Goal: Task Accomplishment & Management: Complete application form

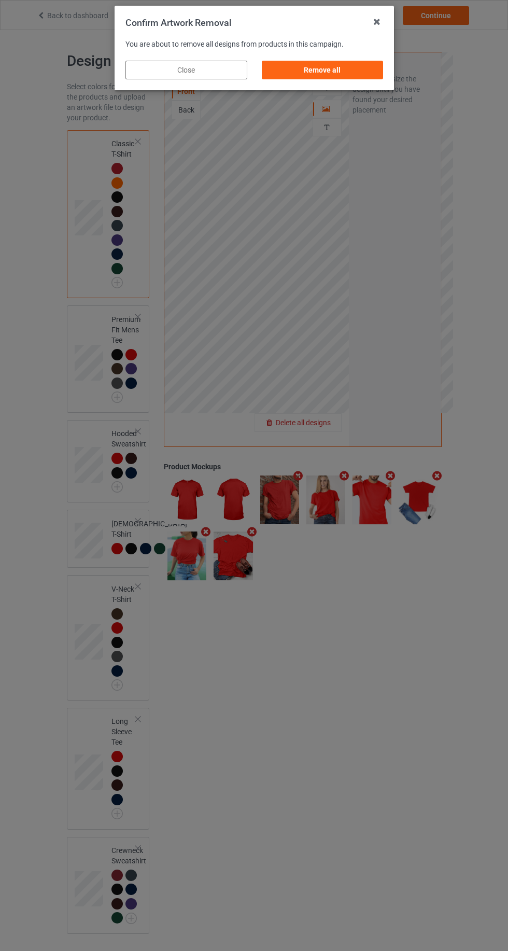
click at [342, 72] on div "Remove all" at bounding box center [322, 70] width 122 height 19
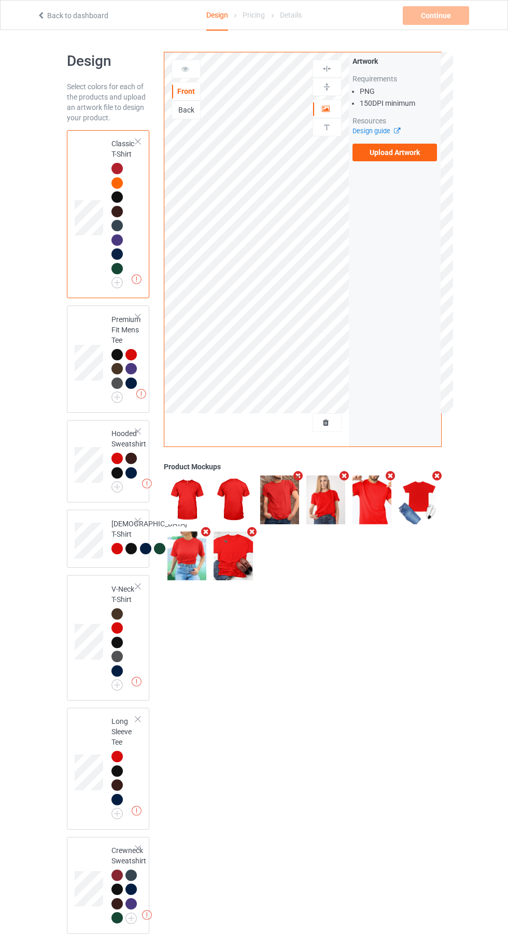
click at [0, 0] on img at bounding box center [0, 0] width 0 height 0
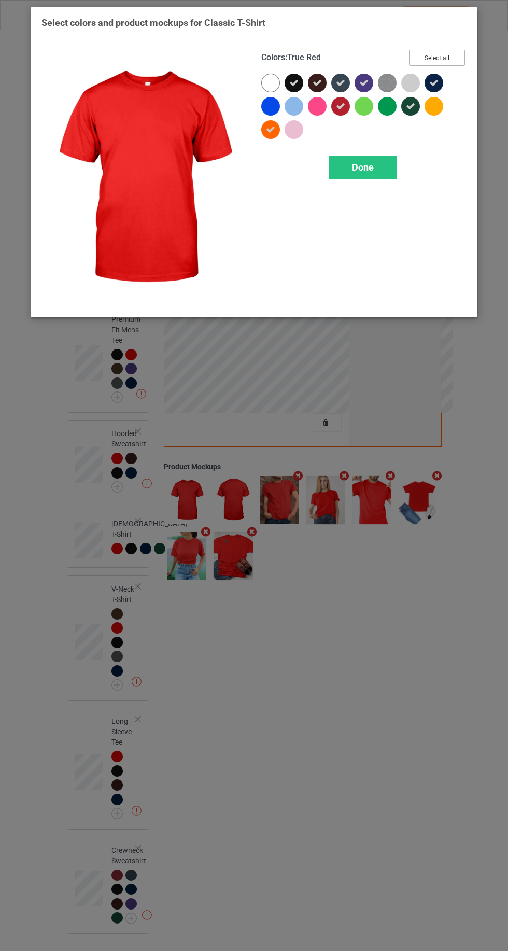
click at [432, 61] on button "Select all" at bounding box center [437, 58] width 56 height 16
click at [450, 59] on button "Reset to Default" at bounding box center [427, 58] width 75 height 16
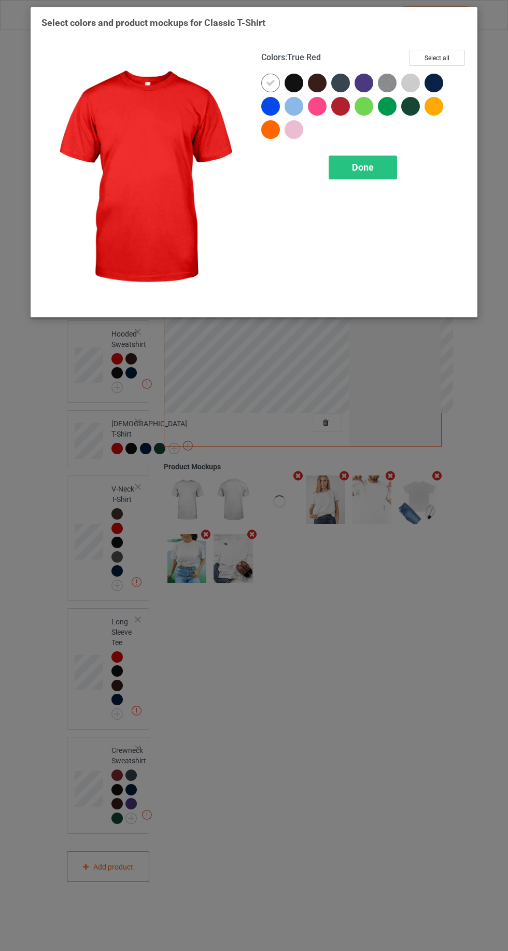
click at [338, 113] on div at bounding box center [341, 106] width 19 height 19
click at [270, 82] on icon at bounding box center [270, 82] width 9 height 9
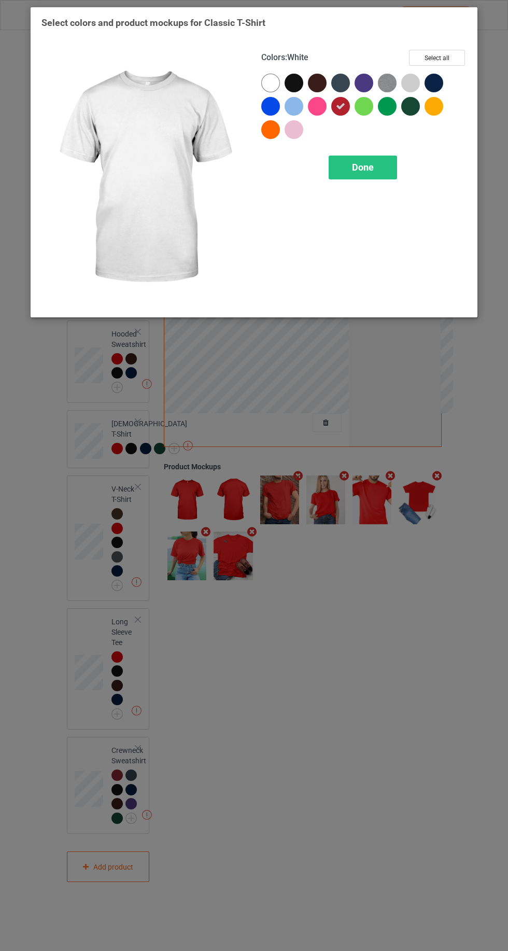
click at [367, 159] on div "Done" at bounding box center [363, 168] width 68 height 24
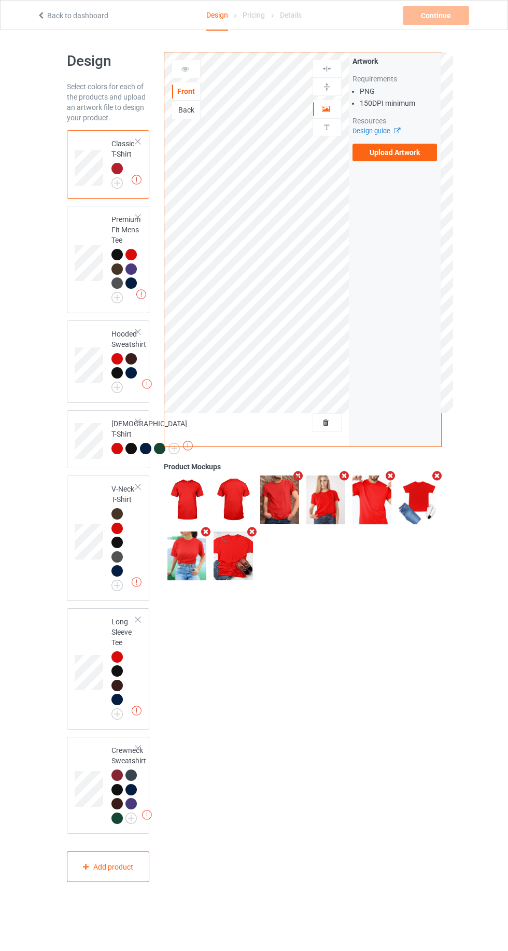
click at [0, 0] on img at bounding box center [0, 0] width 0 height 0
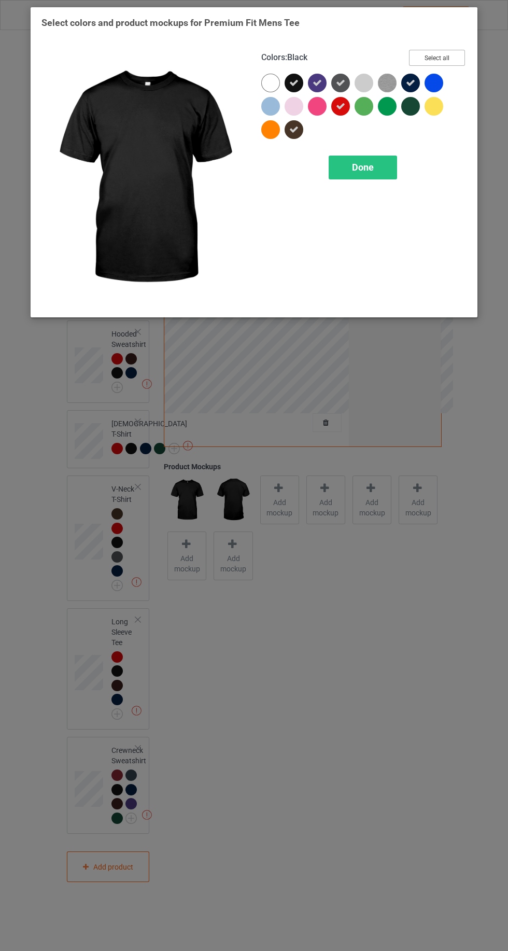
click at [439, 54] on button "Select all" at bounding box center [437, 58] width 56 height 16
click at [431, 54] on button "Reset to Default" at bounding box center [427, 58] width 75 height 16
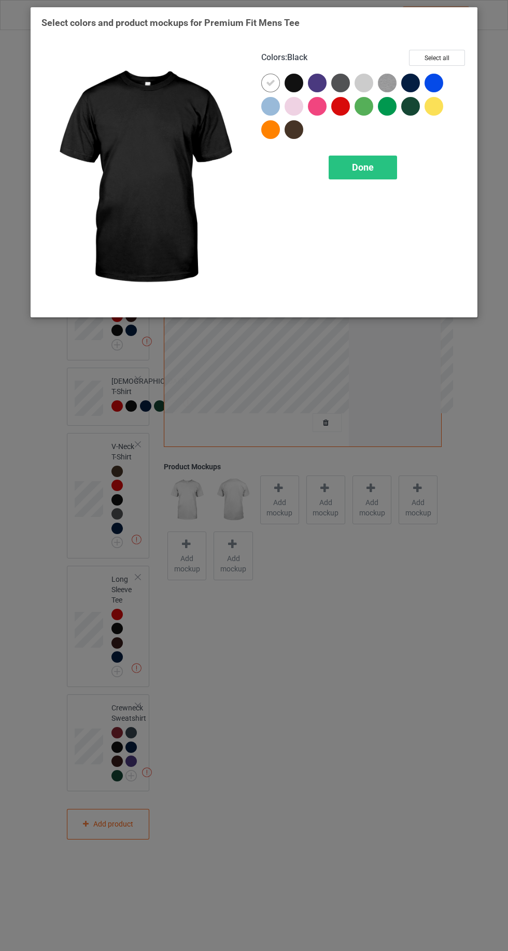
click at [342, 107] on div at bounding box center [341, 106] width 19 height 19
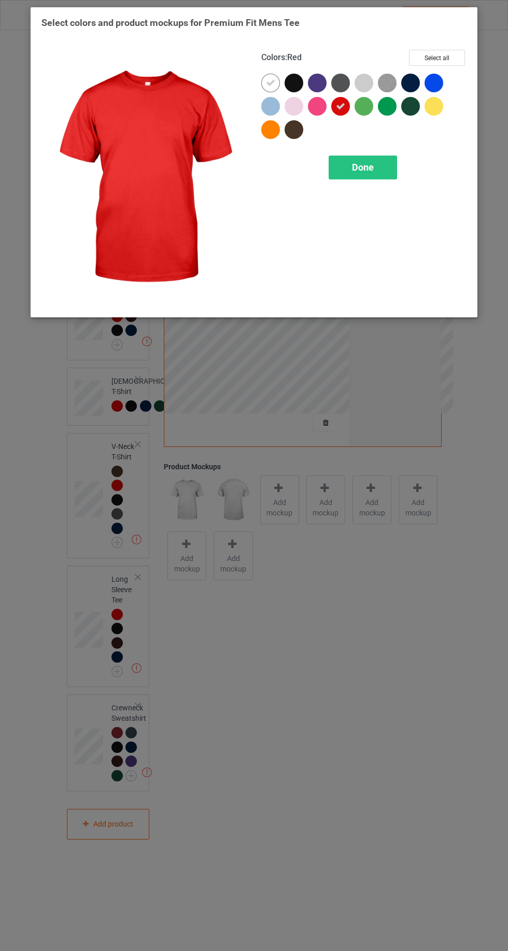
click at [270, 82] on icon at bounding box center [270, 82] width 9 height 9
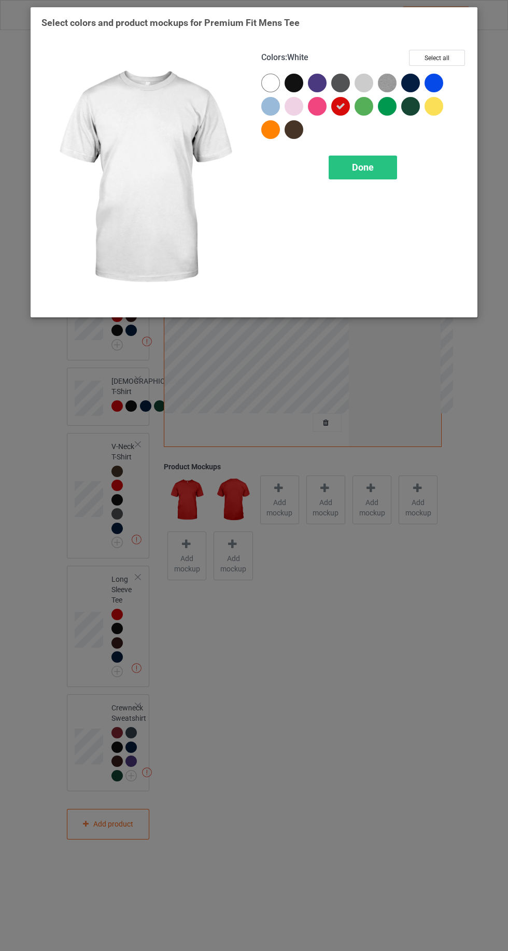
click at [356, 166] on span "Done" at bounding box center [363, 167] width 22 height 11
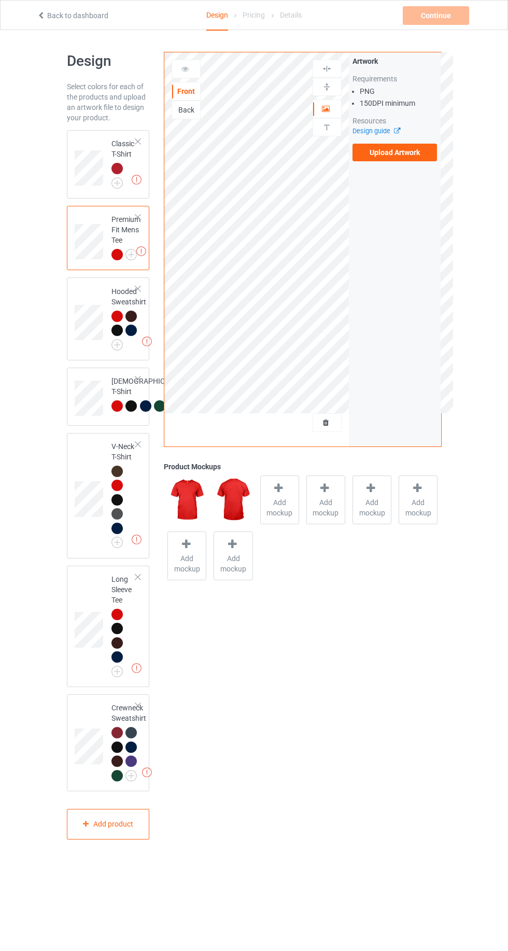
click at [0, 0] on img at bounding box center [0, 0] width 0 height 0
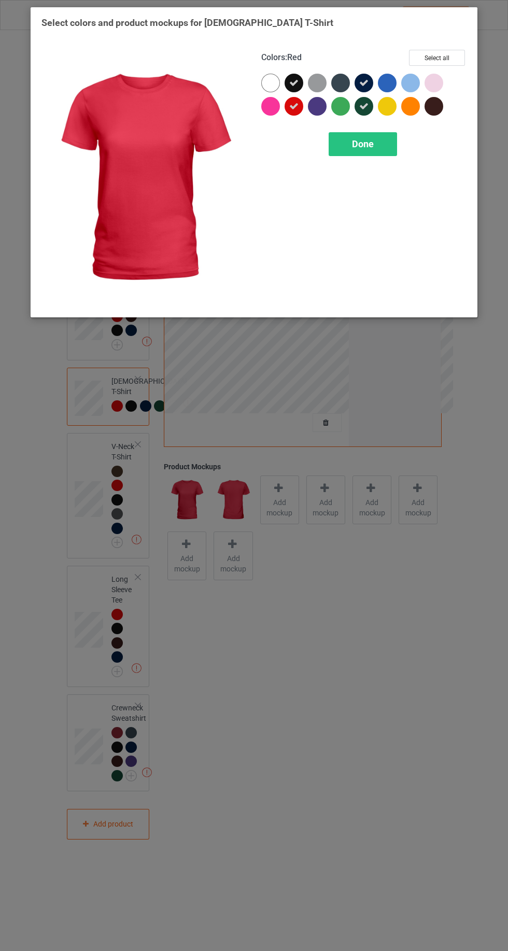
click at [294, 82] on icon at bounding box center [293, 82] width 9 height 9
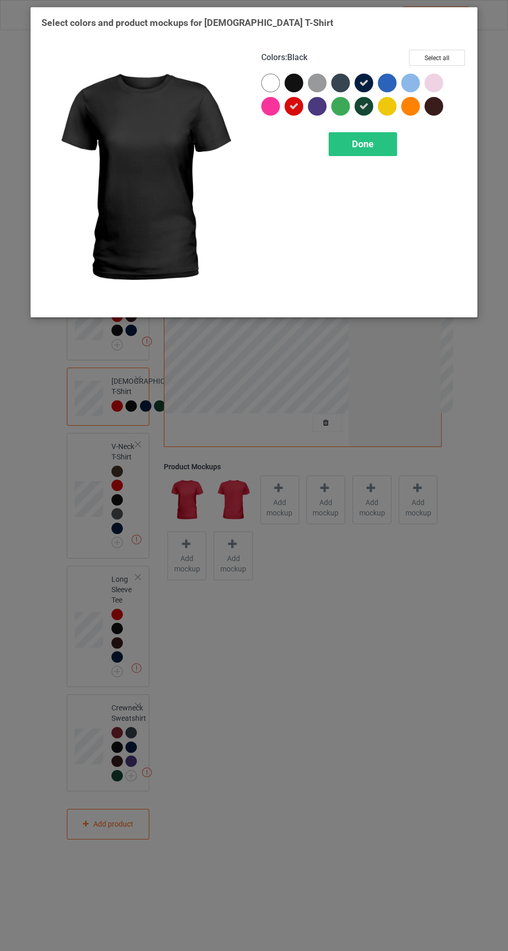
click at [364, 82] on icon at bounding box center [364, 82] width 9 height 9
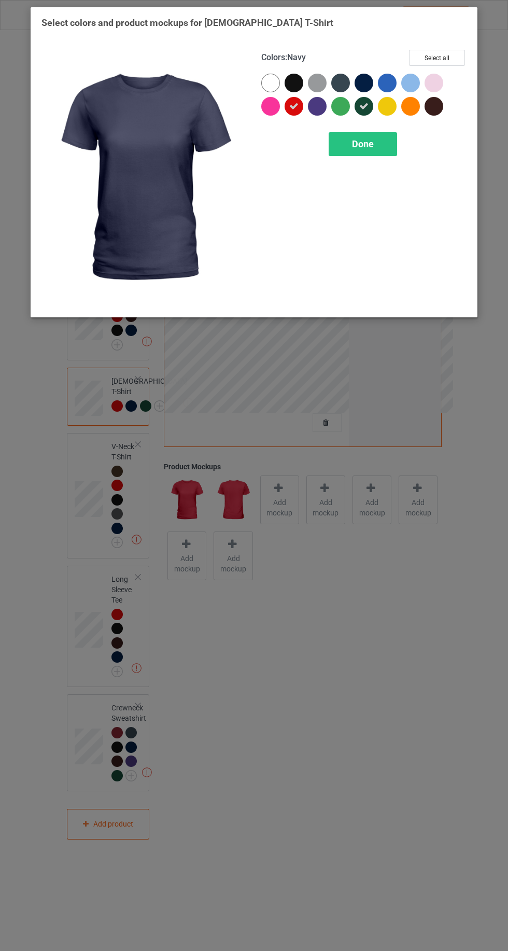
click at [367, 106] on icon at bounding box center [364, 106] width 9 height 9
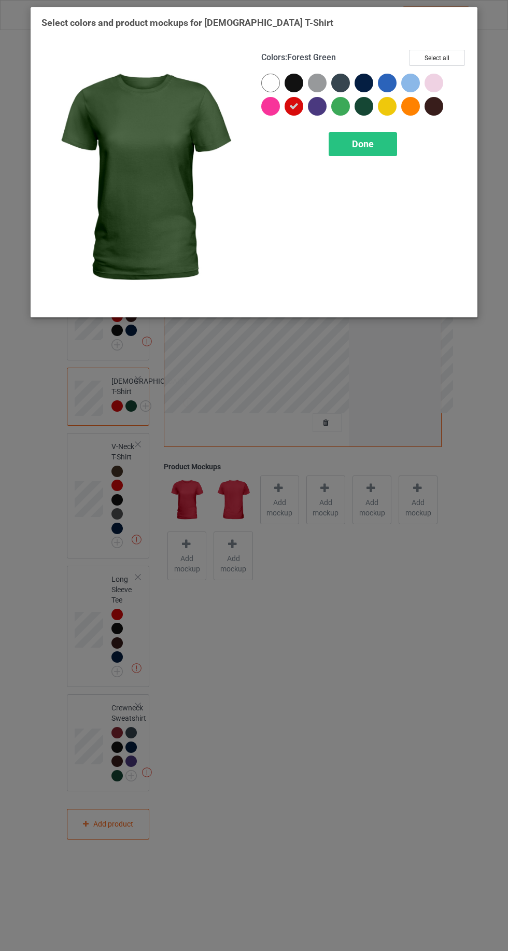
click at [378, 147] on div "Done" at bounding box center [363, 144] width 68 height 24
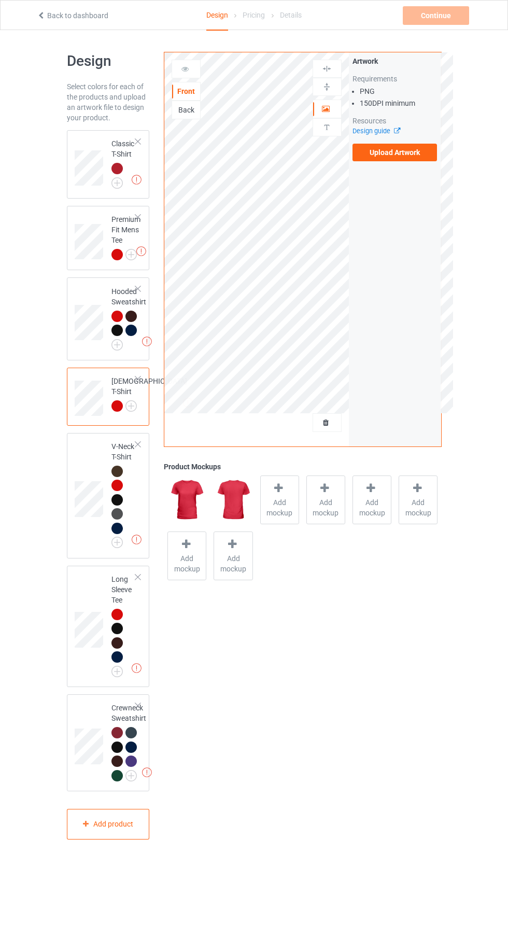
click at [0, 0] on img at bounding box center [0, 0] width 0 height 0
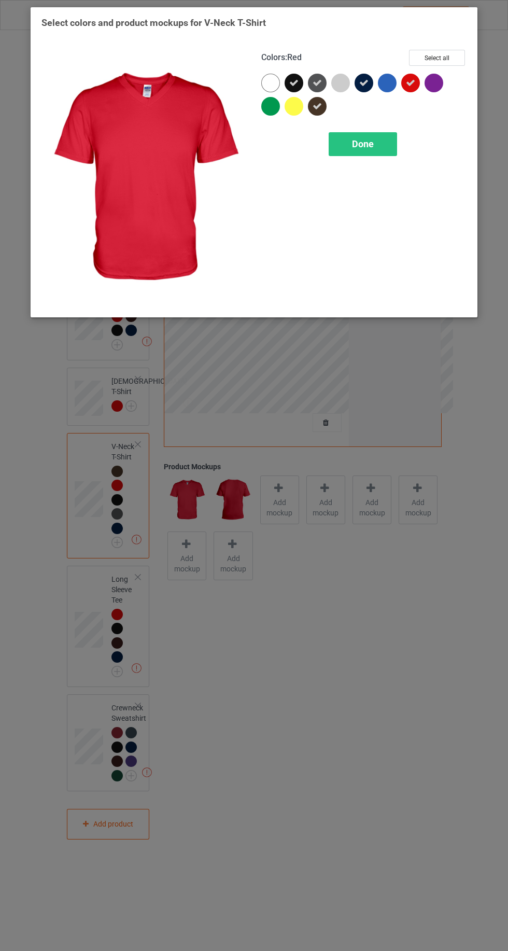
click at [314, 80] on icon at bounding box center [317, 82] width 9 height 9
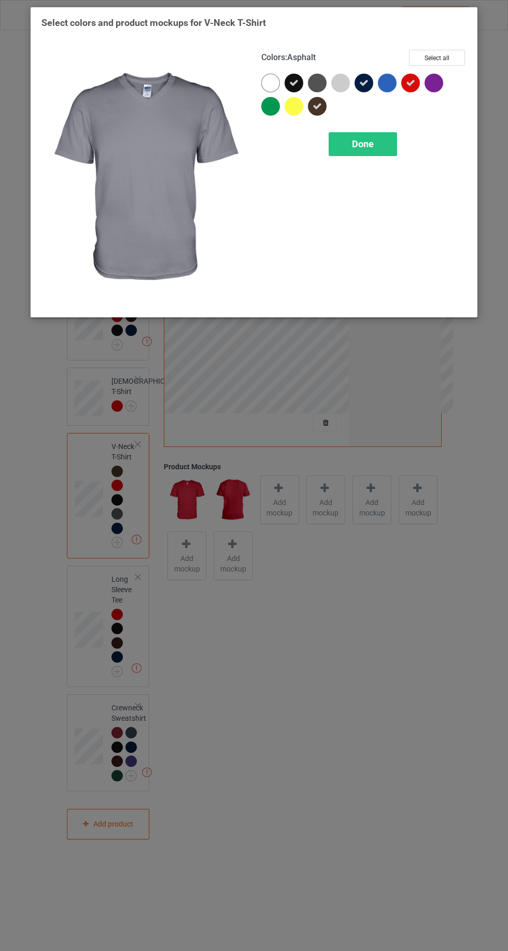
click at [296, 81] on icon at bounding box center [293, 82] width 9 height 9
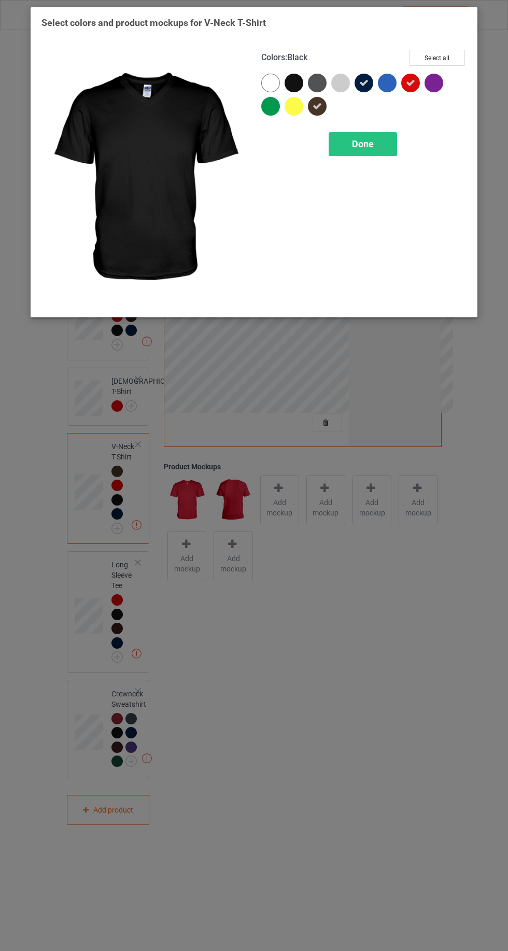
click at [318, 102] on icon at bounding box center [317, 106] width 9 height 9
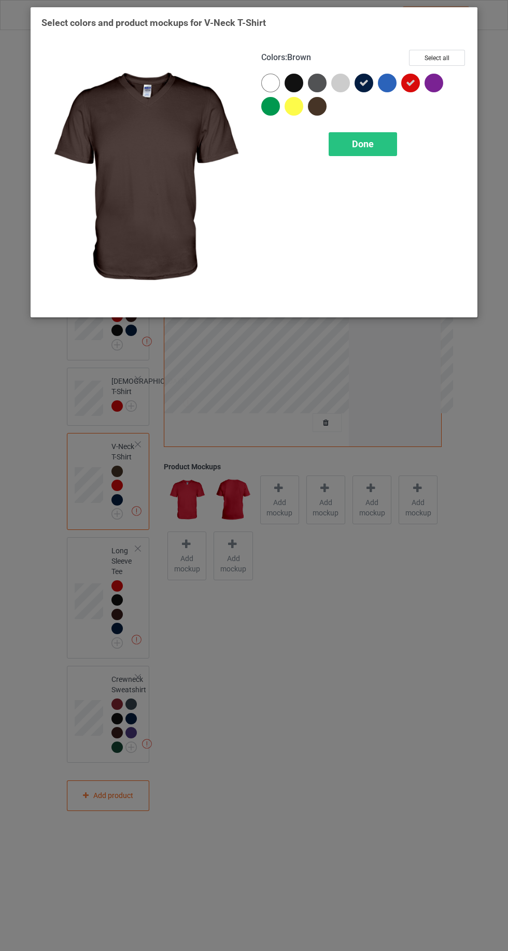
click at [364, 82] on icon at bounding box center [364, 82] width 9 height 9
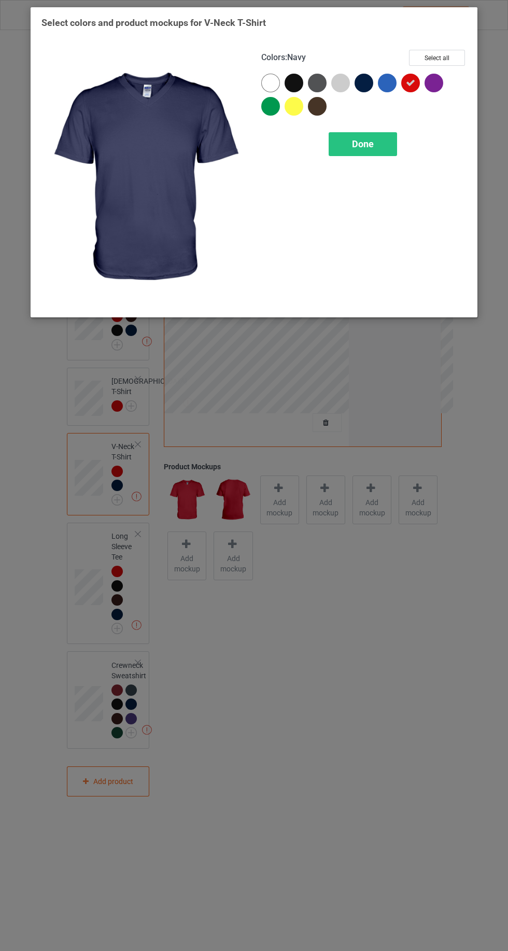
click at [374, 138] on div "Done" at bounding box center [363, 144] width 68 height 24
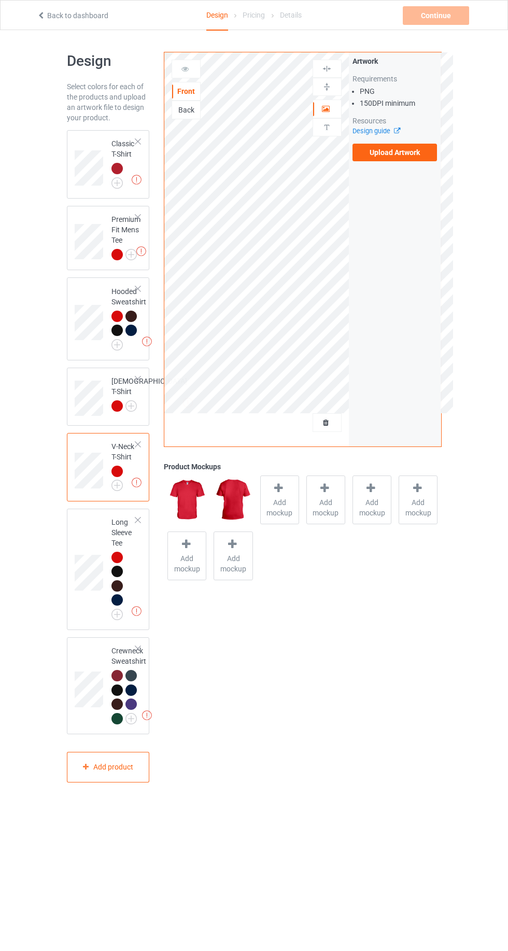
click at [118, 725] on div at bounding box center [117, 718] width 11 height 11
click at [137, 713] on div at bounding box center [133, 706] width 15 height 15
click at [134, 713] on div at bounding box center [133, 706] width 15 height 15
click at [0, 0] on img at bounding box center [0, 0] width 0 height 0
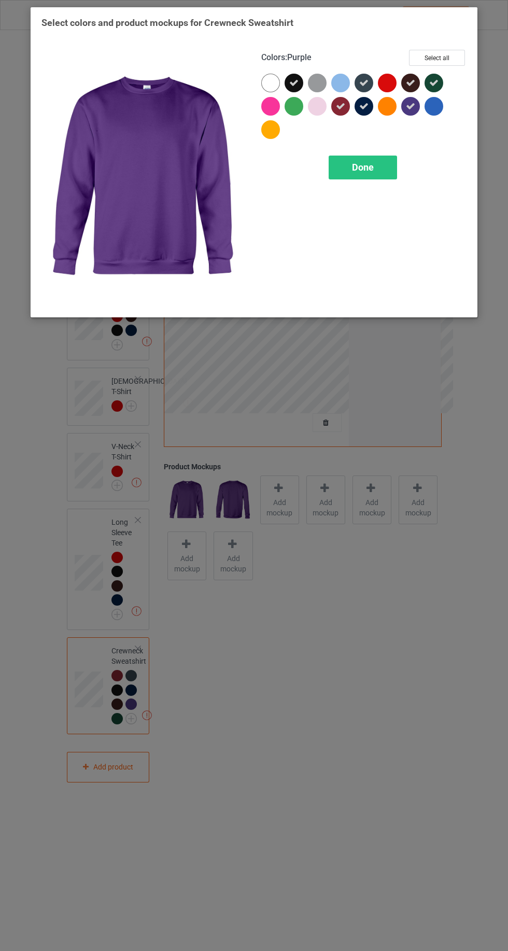
click at [280, 83] on div at bounding box center [272, 85] width 23 height 23
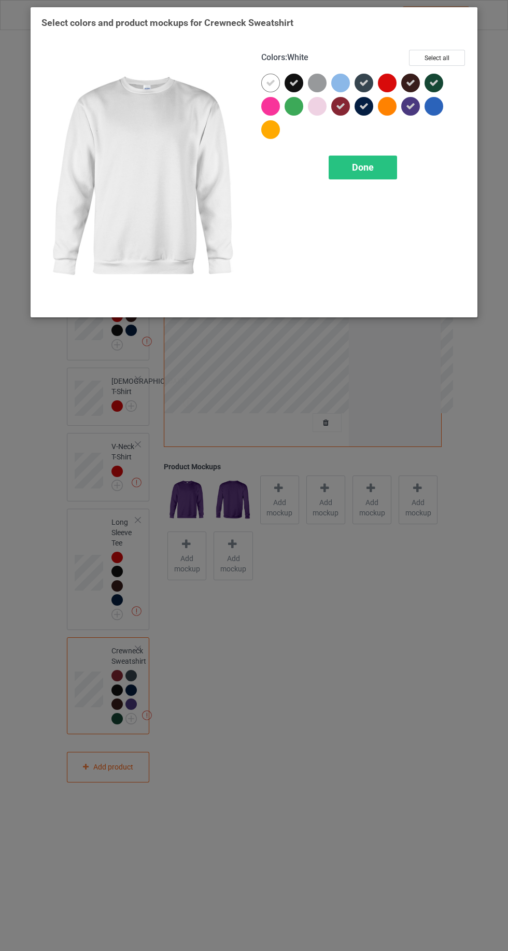
click at [409, 106] on icon at bounding box center [410, 106] width 9 height 9
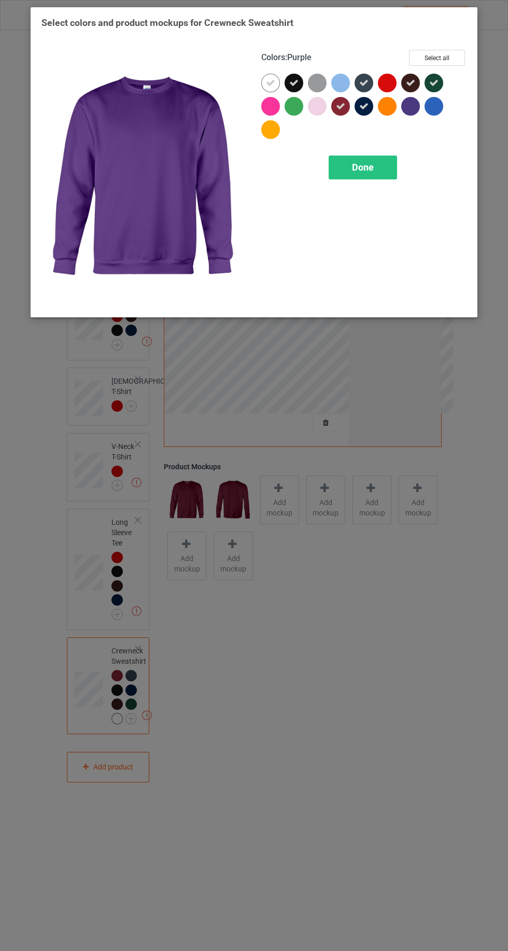
click at [434, 80] on icon at bounding box center [434, 82] width 9 height 9
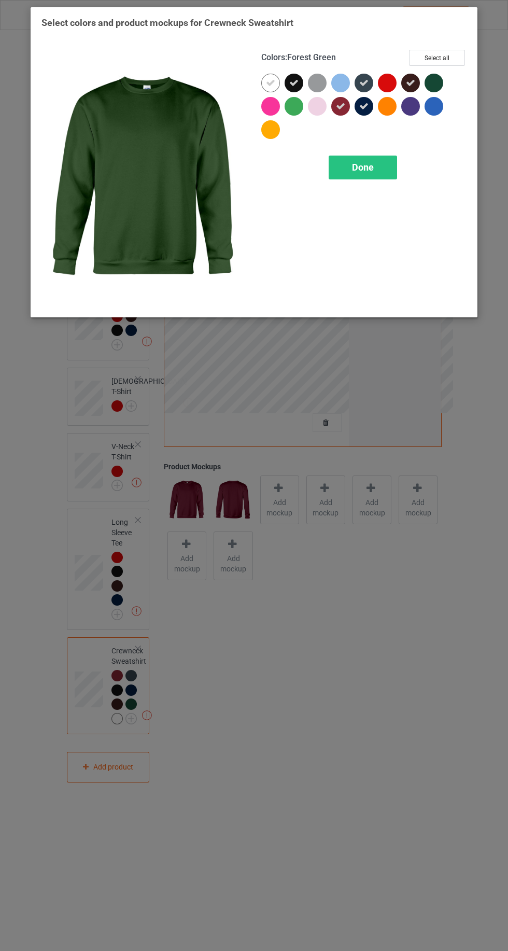
click at [409, 78] on icon at bounding box center [410, 82] width 9 height 9
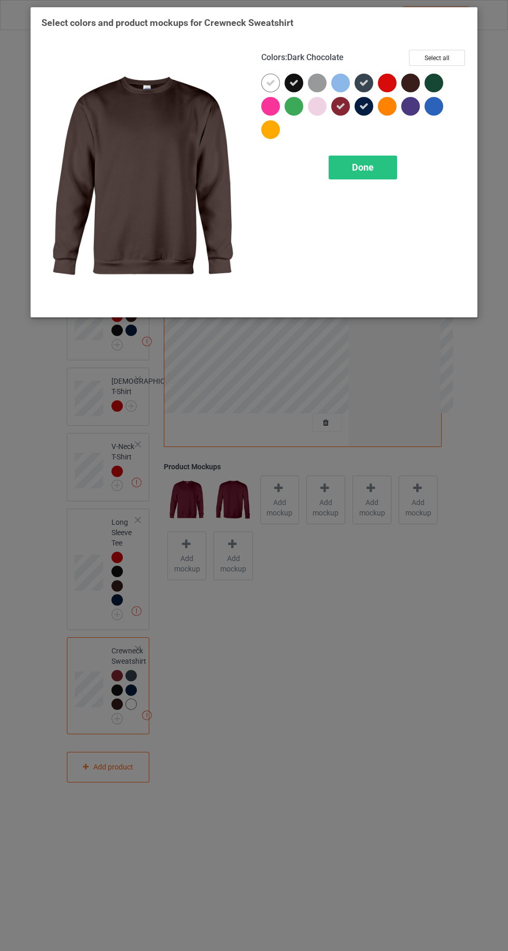
click at [364, 106] on icon at bounding box center [364, 106] width 9 height 9
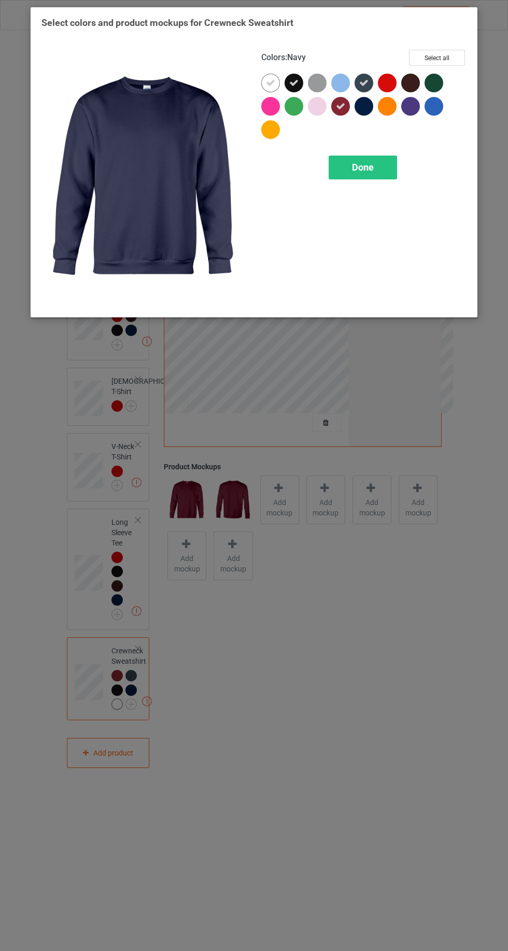
click at [361, 166] on span "Done" at bounding box center [363, 167] width 22 height 11
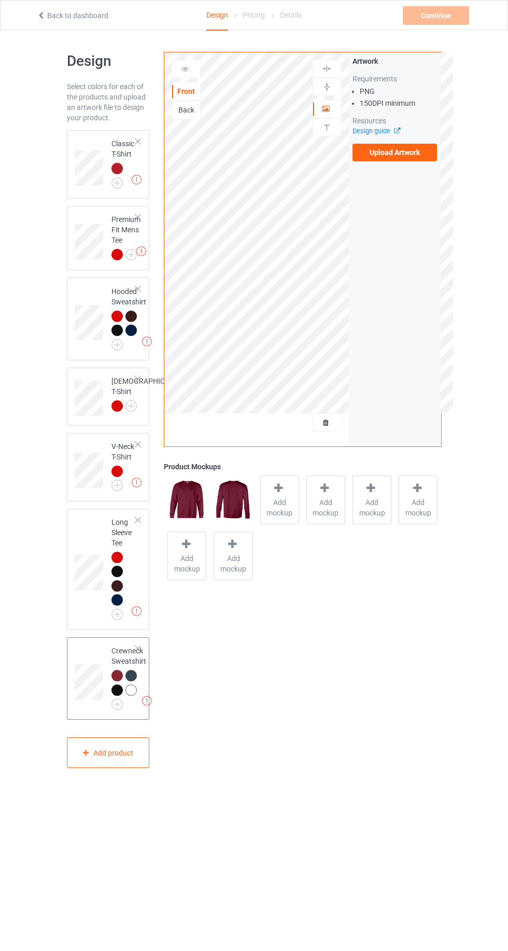
click at [0, 0] on img at bounding box center [0, 0] width 0 height 0
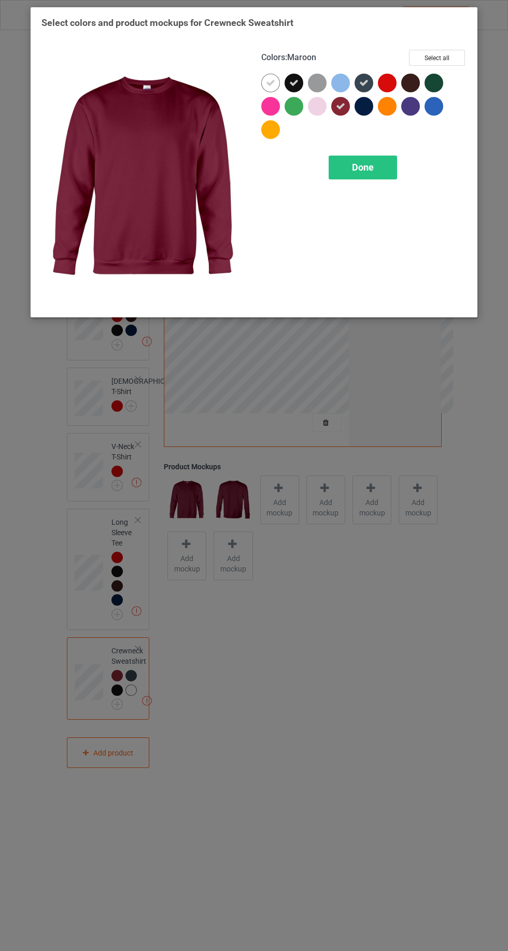
click at [296, 80] on icon at bounding box center [293, 82] width 9 height 9
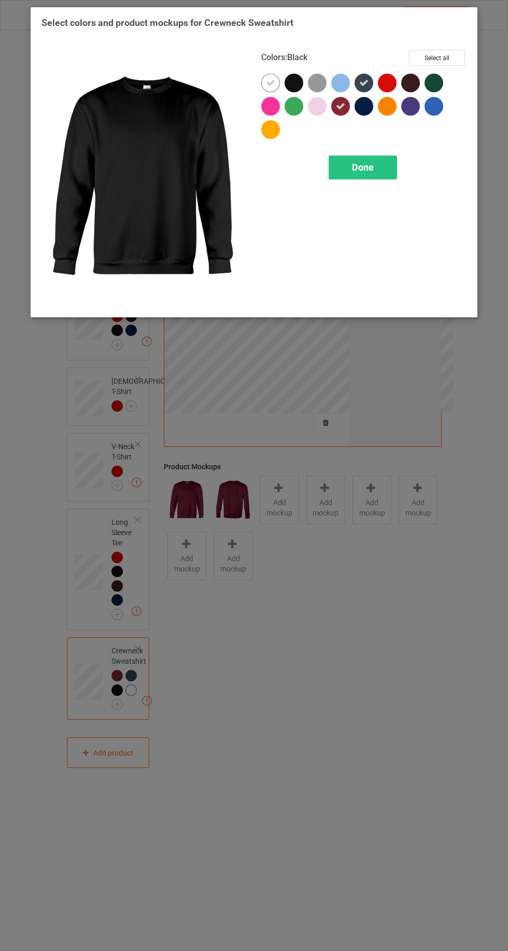
click at [266, 81] on icon at bounding box center [270, 82] width 9 height 9
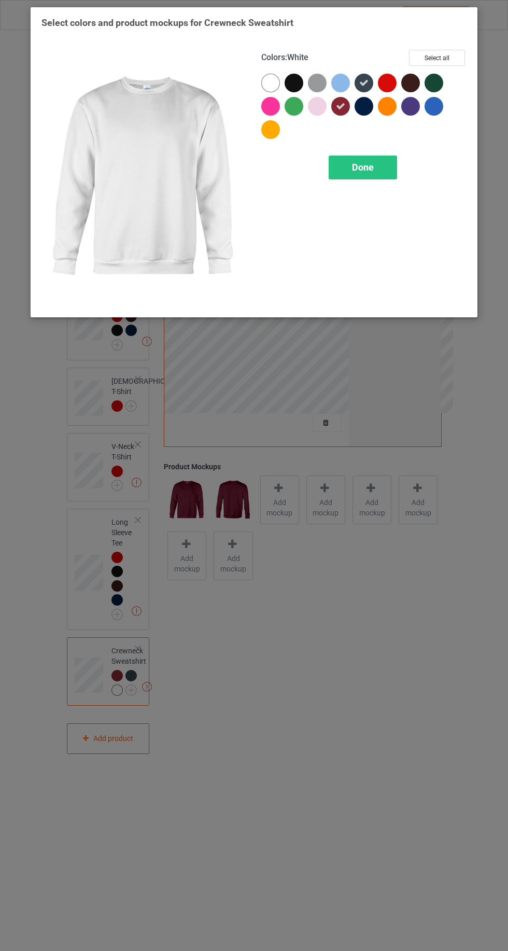
click at [348, 165] on div "Done" at bounding box center [363, 168] width 68 height 24
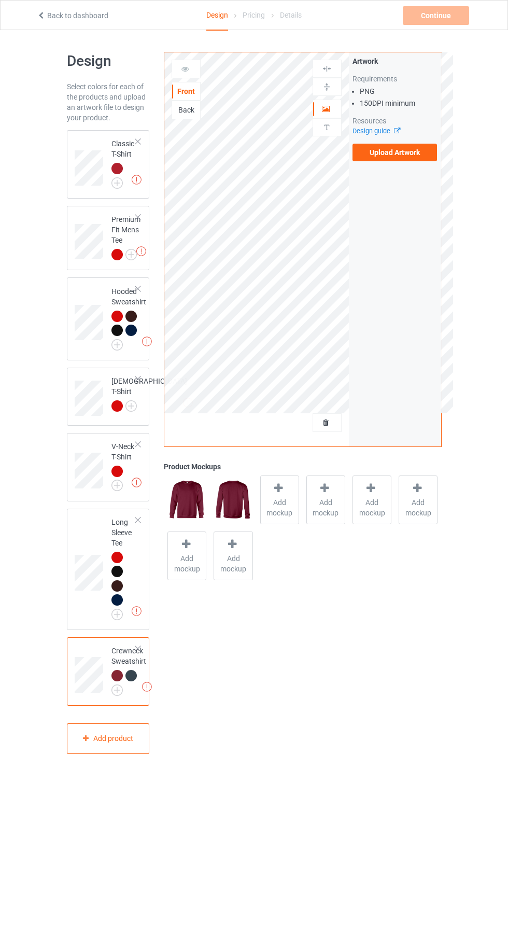
click at [0, 0] on img at bounding box center [0, 0] width 0 height 0
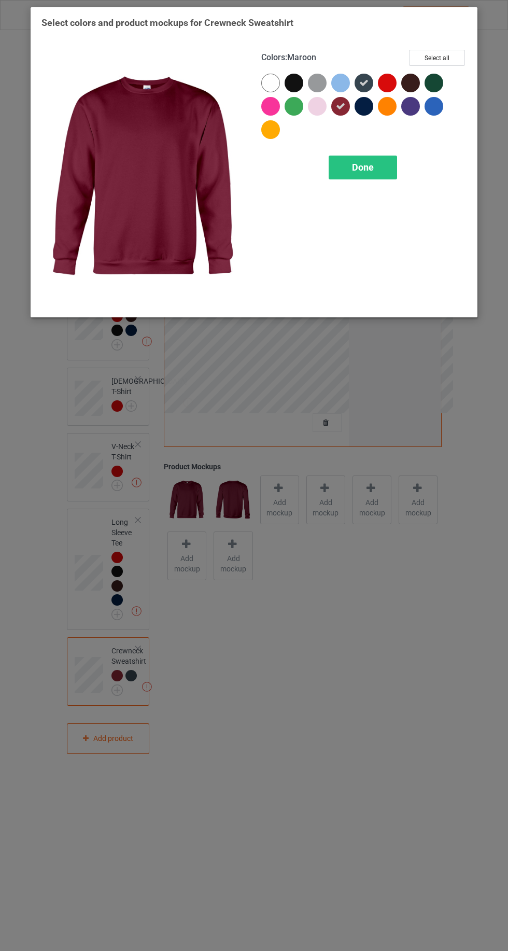
click at [386, 85] on div at bounding box center [387, 83] width 19 height 19
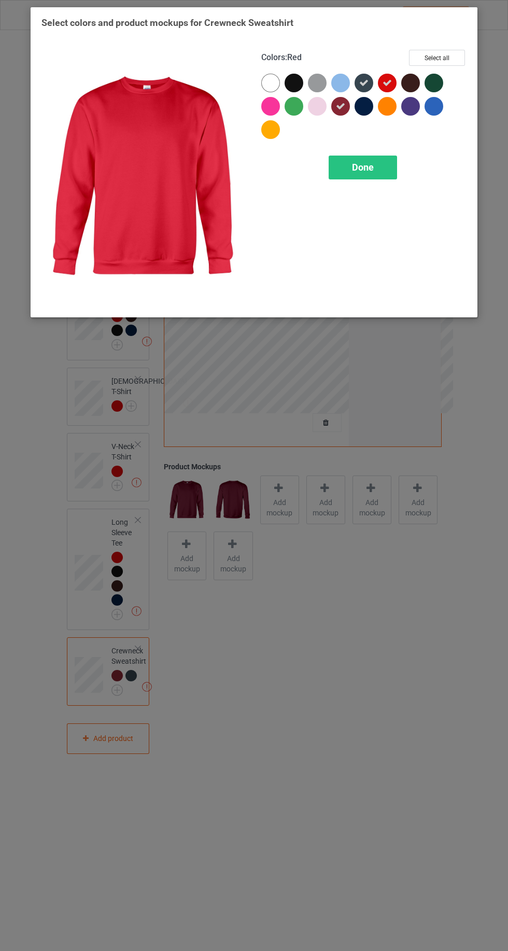
click at [364, 82] on icon at bounding box center [364, 82] width 9 height 9
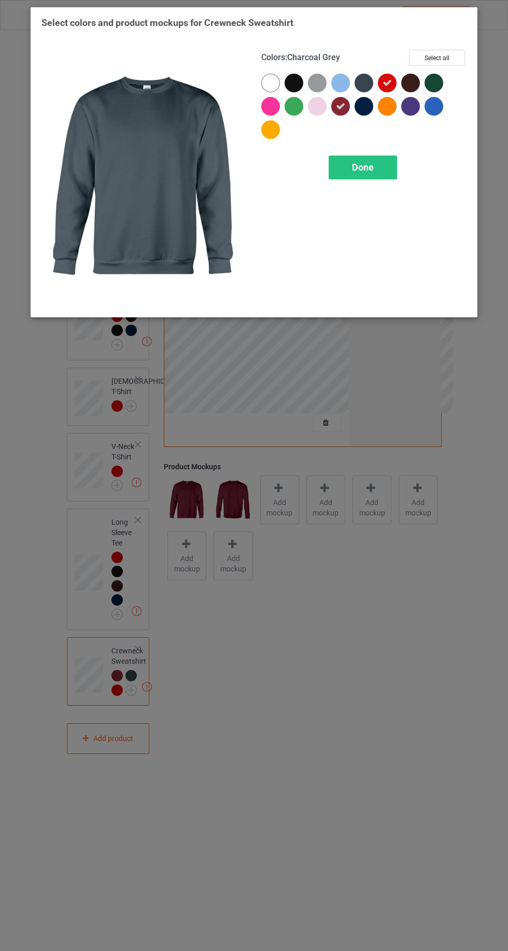
click at [342, 102] on icon at bounding box center [340, 106] width 9 height 9
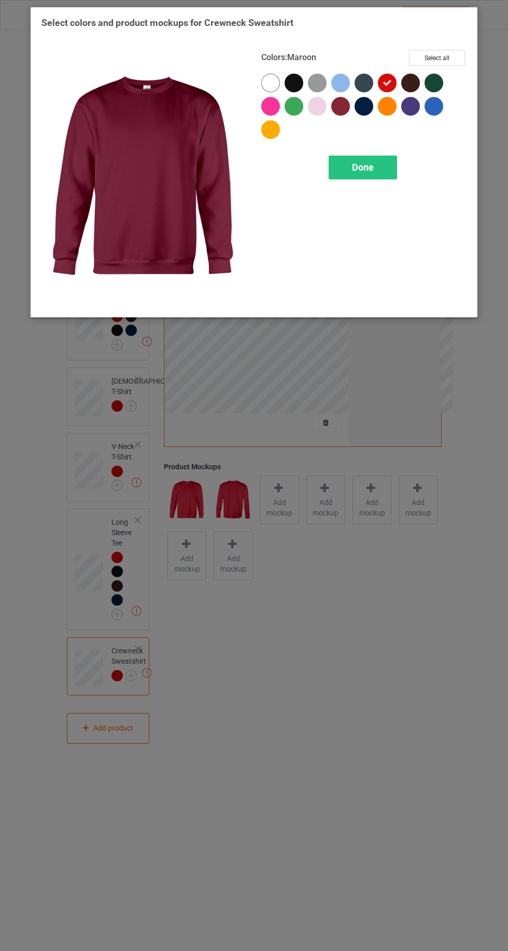
click at [342, 112] on div at bounding box center [341, 106] width 19 height 19
click at [372, 157] on div "Done" at bounding box center [363, 168] width 68 height 24
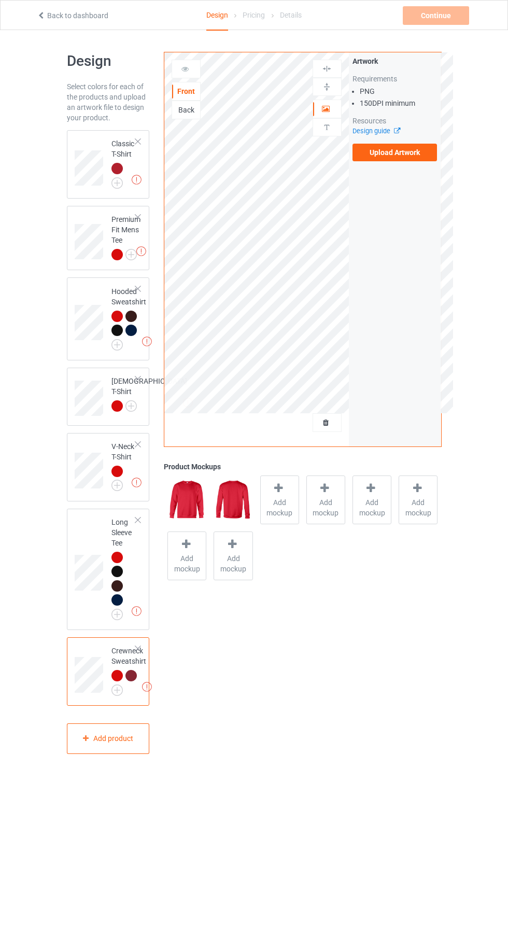
click at [0, 0] on img at bounding box center [0, 0] width 0 height 0
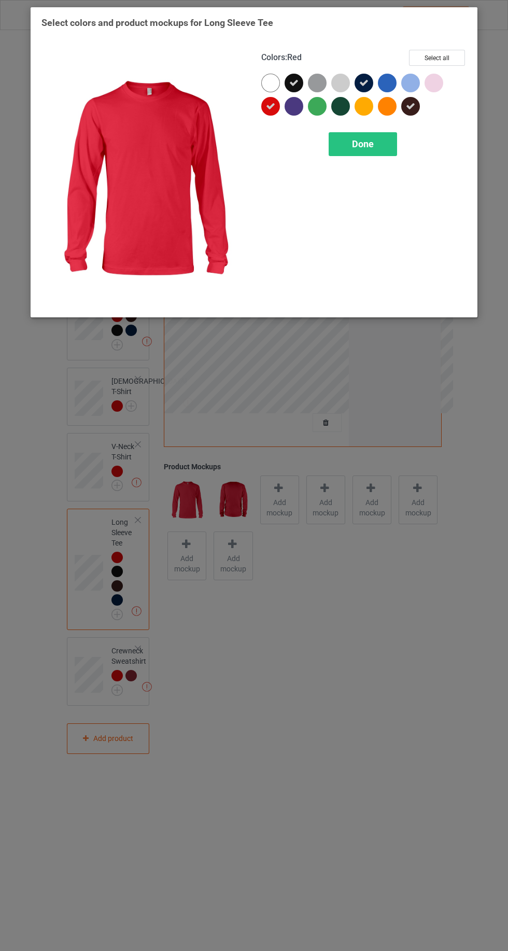
click at [293, 82] on icon at bounding box center [293, 82] width 9 height 9
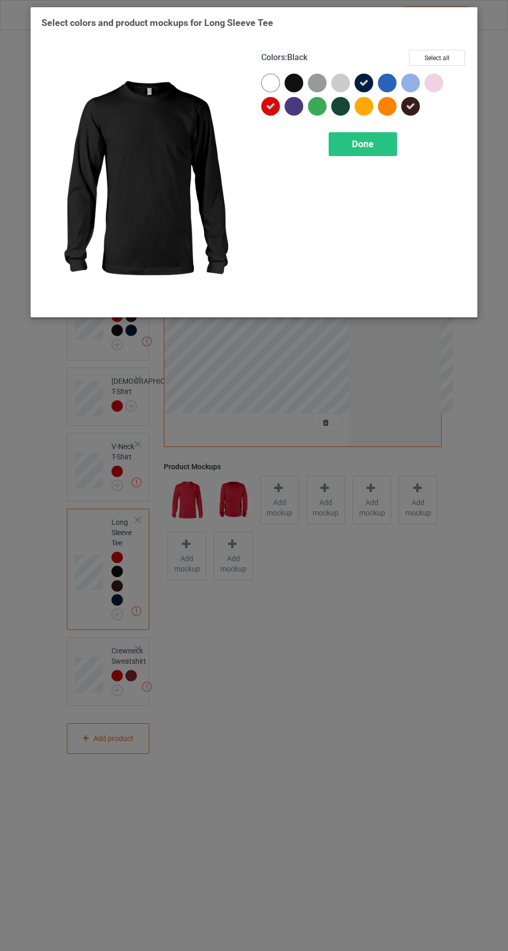
click at [349, 86] on div at bounding box center [341, 83] width 19 height 19
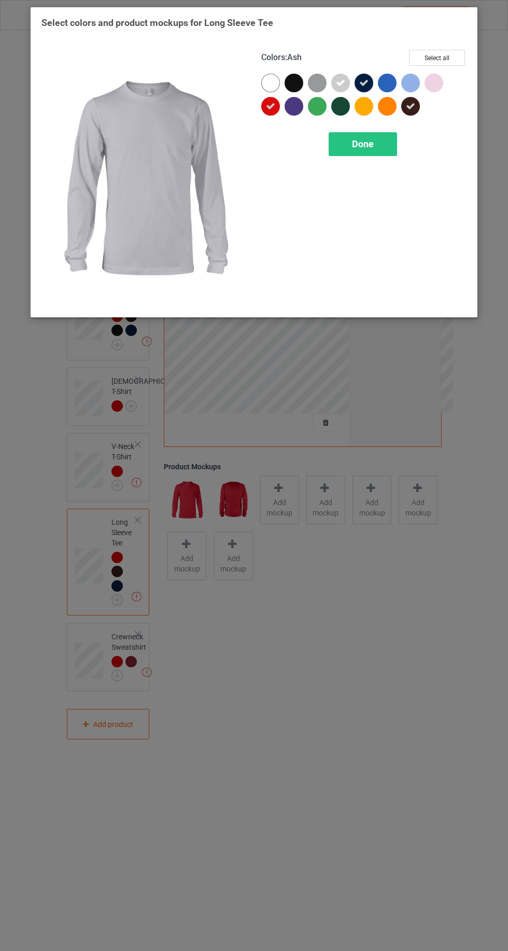
click at [411, 106] on icon at bounding box center [410, 106] width 9 height 9
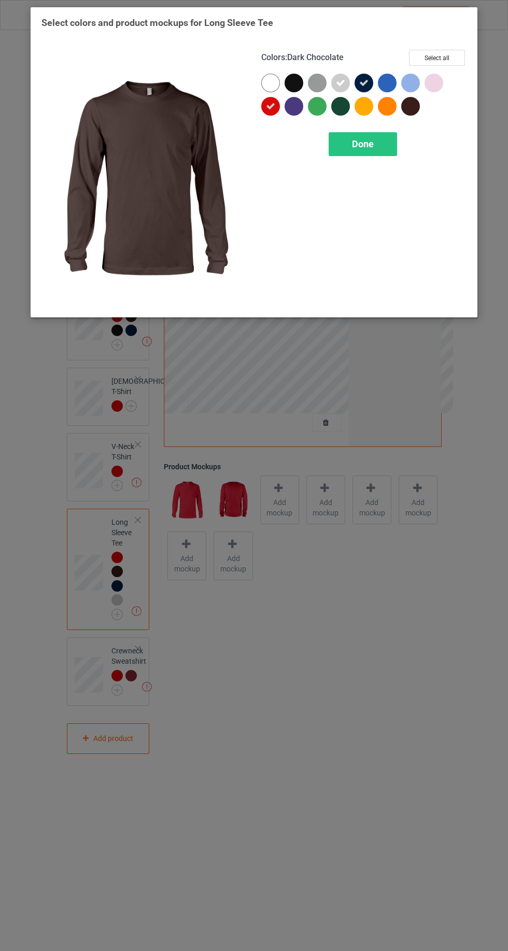
click at [362, 84] on icon at bounding box center [364, 82] width 9 height 9
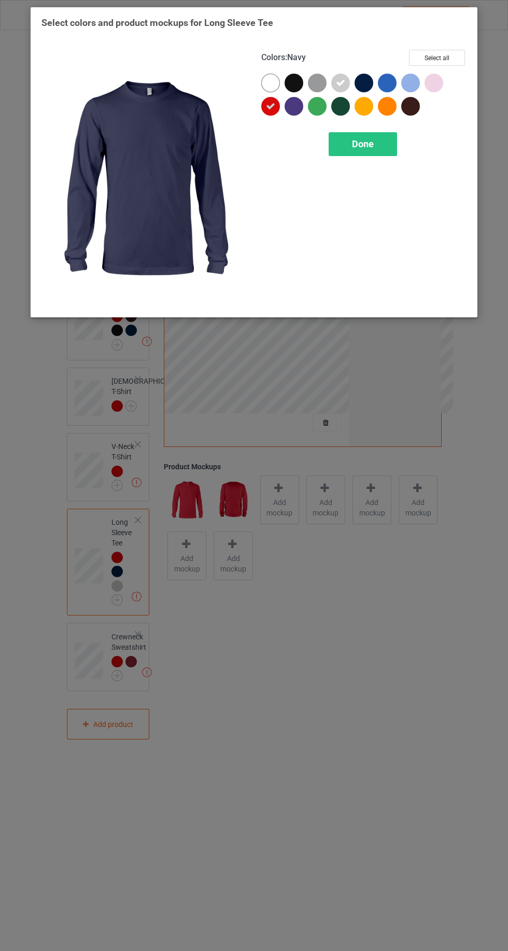
click at [340, 81] on icon at bounding box center [340, 82] width 9 height 9
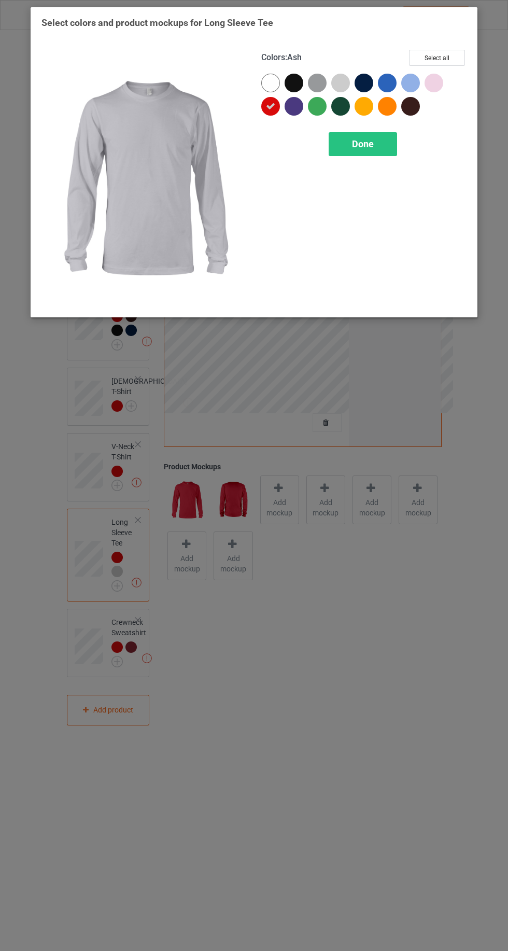
click at [365, 137] on div "Done" at bounding box center [363, 144] width 68 height 24
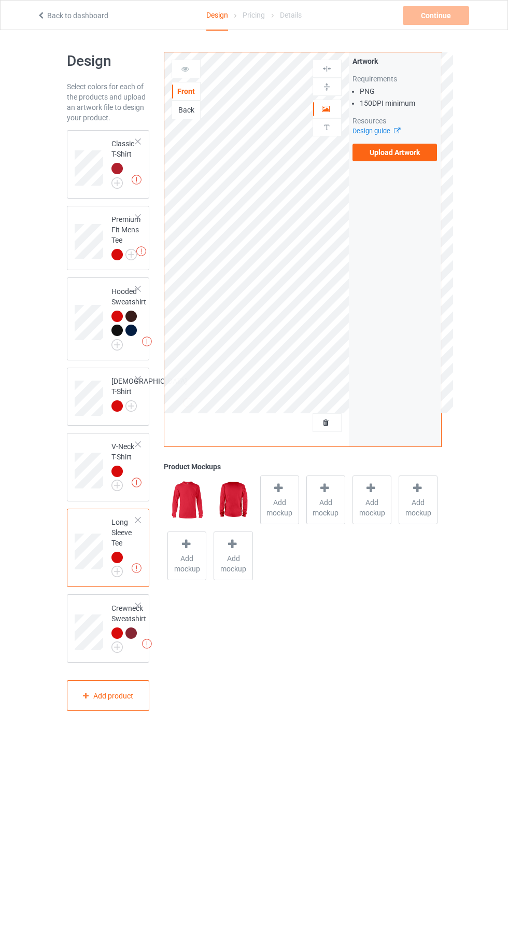
click at [117, 168] on div at bounding box center [117, 168] width 11 height 11
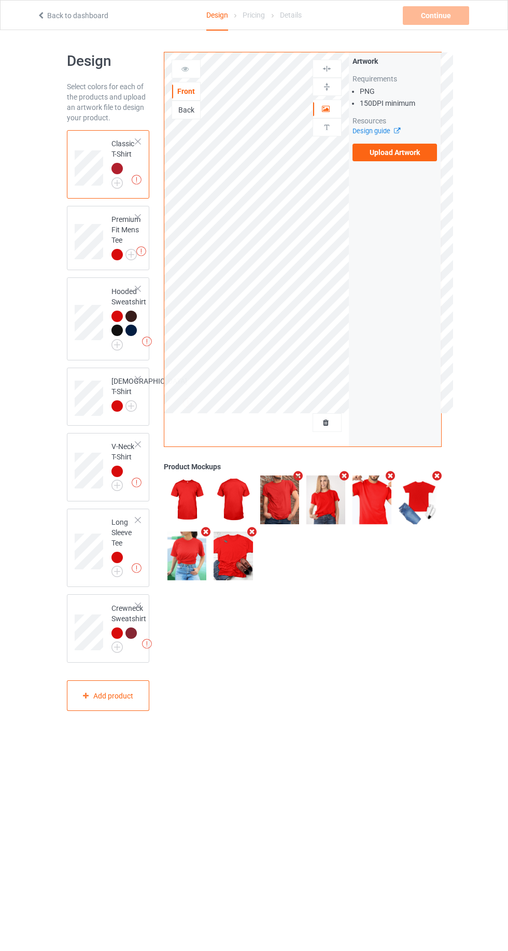
click at [412, 160] on label "Upload Artwork" at bounding box center [395, 153] width 85 height 18
click at [0, 0] on input "Upload Artwork" at bounding box center [0, 0] width 0 height 0
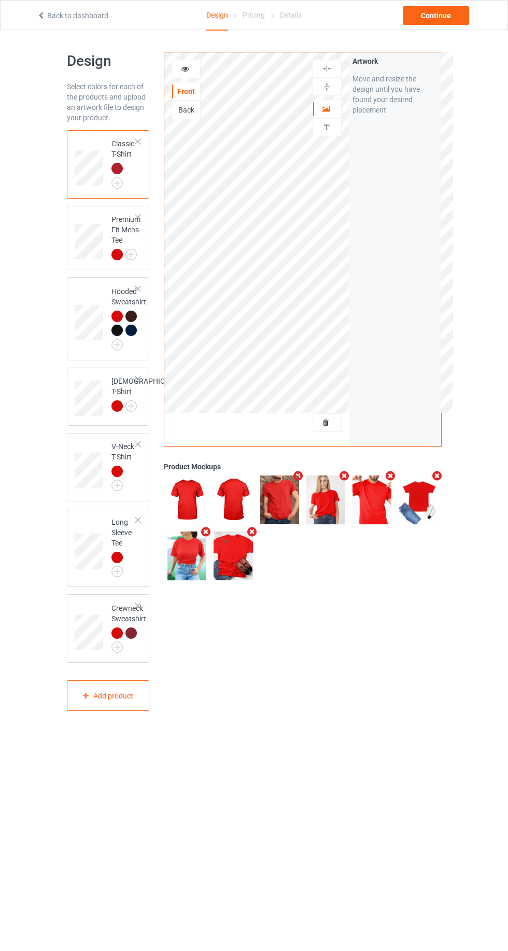
click at [324, 109] on icon at bounding box center [326, 107] width 9 height 7
click at [439, 19] on div "Continue" at bounding box center [436, 15] width 66 height 19
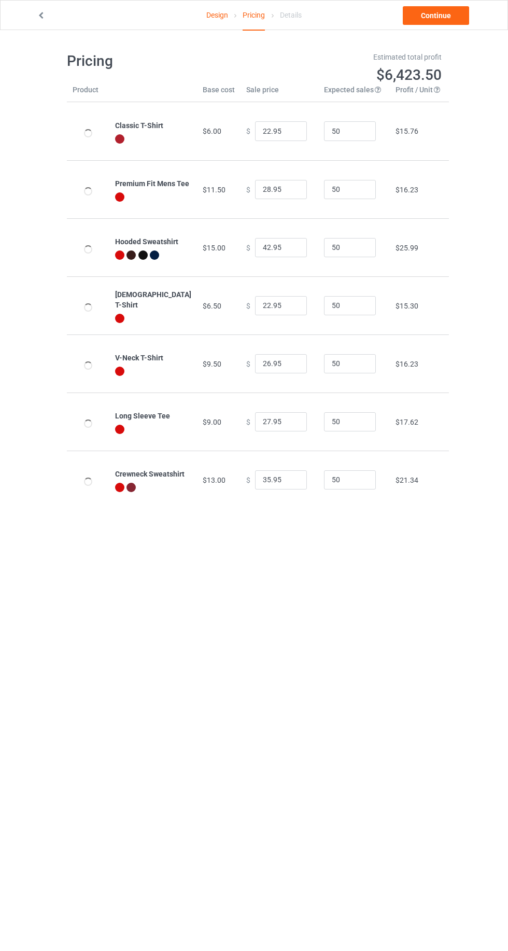
click at [436, 15] on link "Continue" at bounding box center [436, 15] width 66 height 19
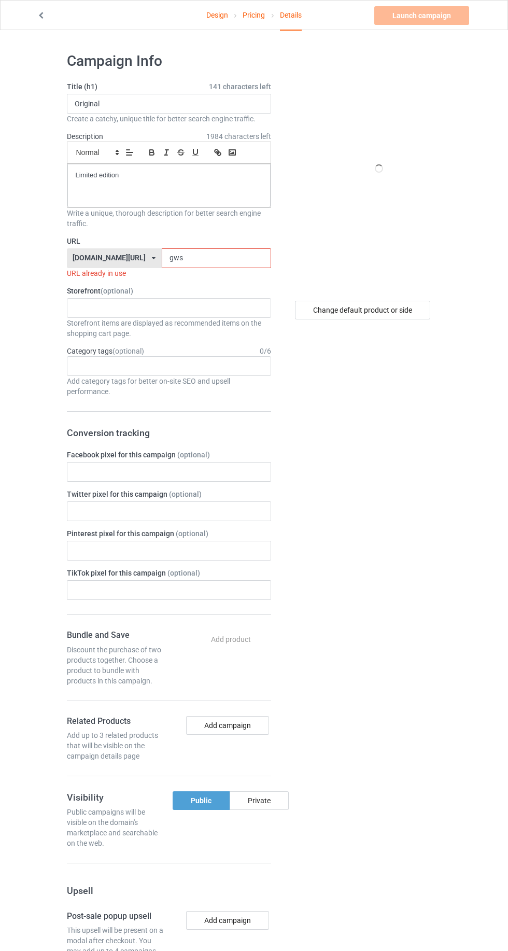
click at [208, 257] on input "gws" at bounding box center [216, 259] width 109 height 20
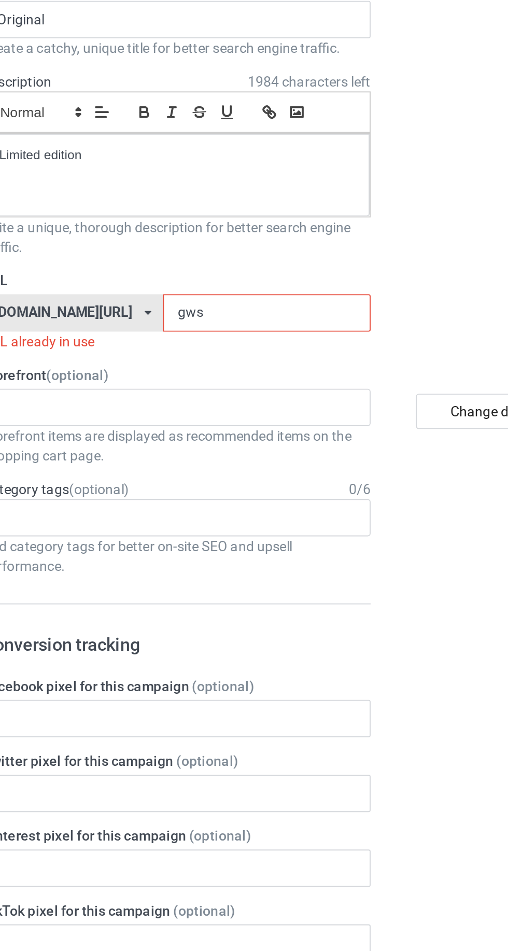
type input "gw"
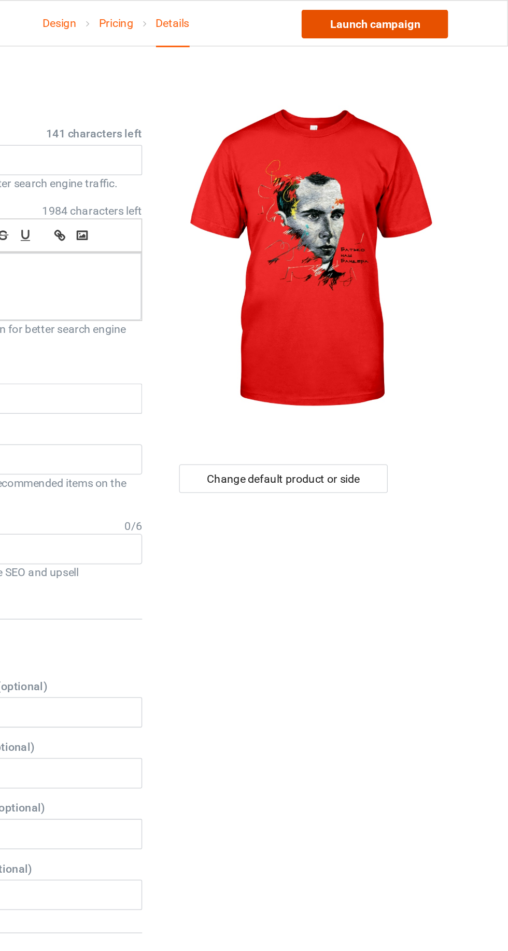
click at [429, 15] on link "Launch campaign" at bounding box center [422, 15] width 95 height 19
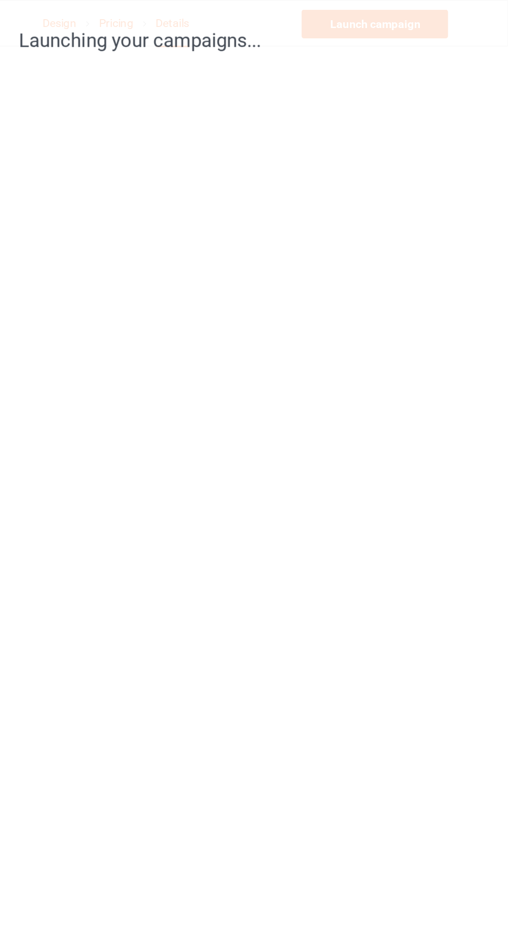
click at [429, 273] on div "Launching your campaigns..." at bounding box center [254, 475] width 508 height 951
